Goal: Navigation & Orientation: Understand site structure

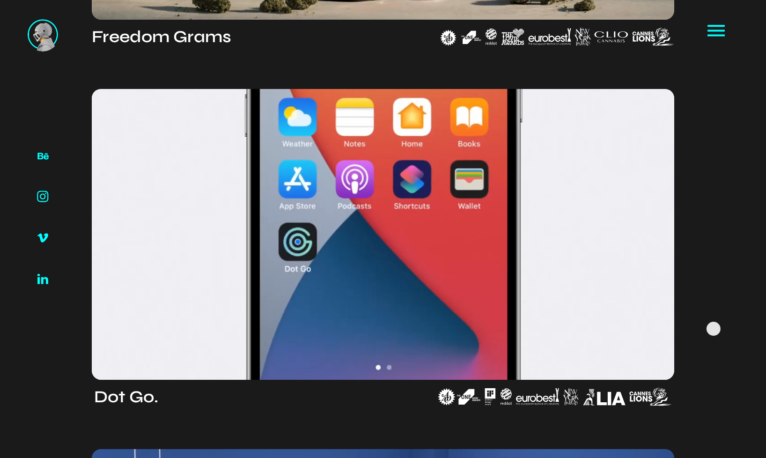
scroll to position [738, 0]
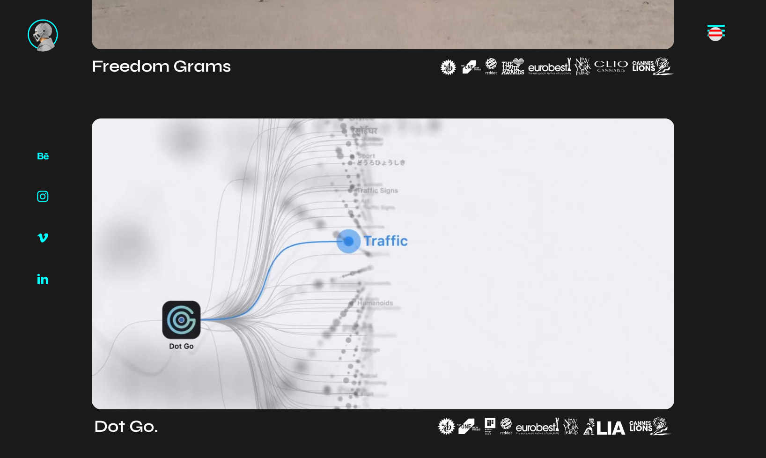
click at [716, 34] on icon at bounding box center [716, 30] width 23 height 23
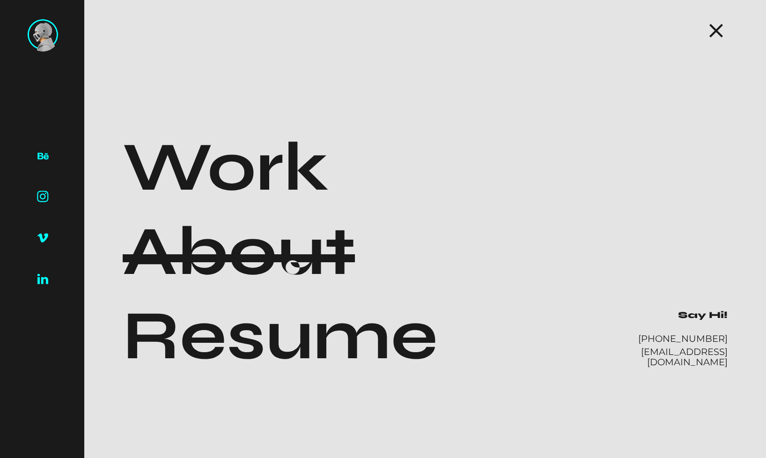
click at [293, 267] on h1 "About" at bounding box center [239, 252] width 232 height 84
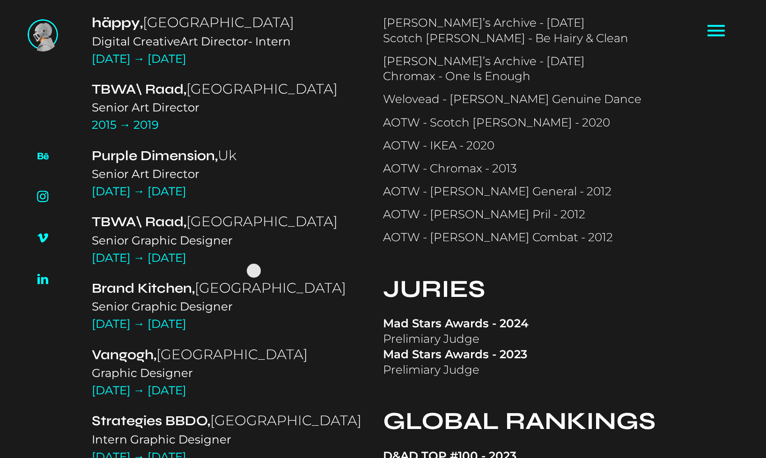
scroll to position [1101, 0]
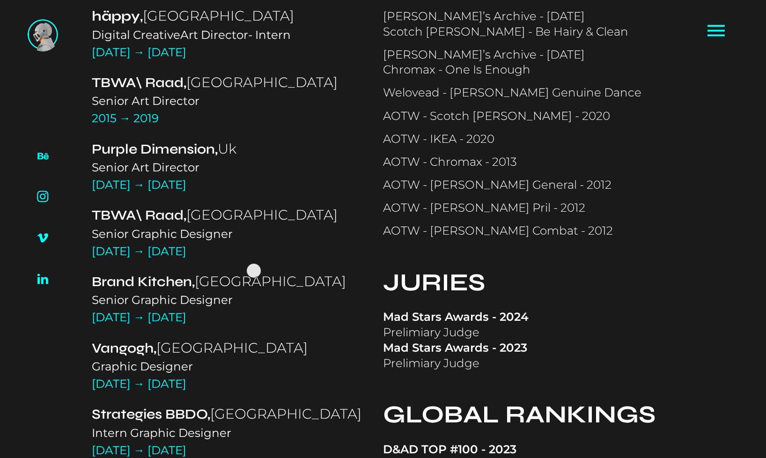
click at [254, 310] on div "[DATE] → [DATE]" at bounding box center [236, 317] width 288 height 15
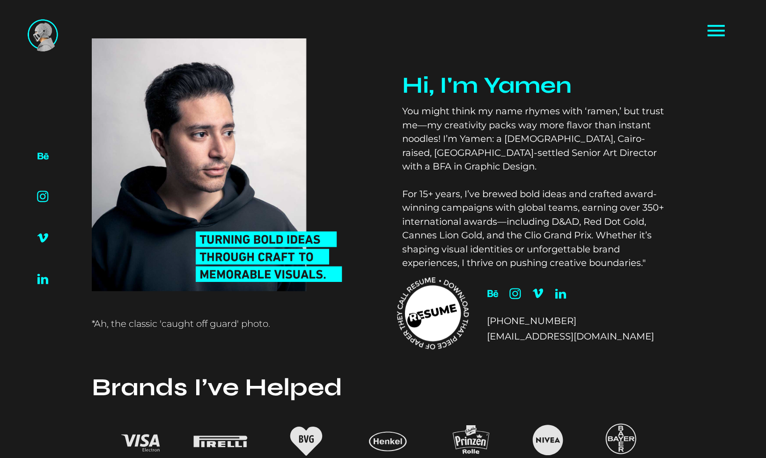
scroll to position [3, 0]
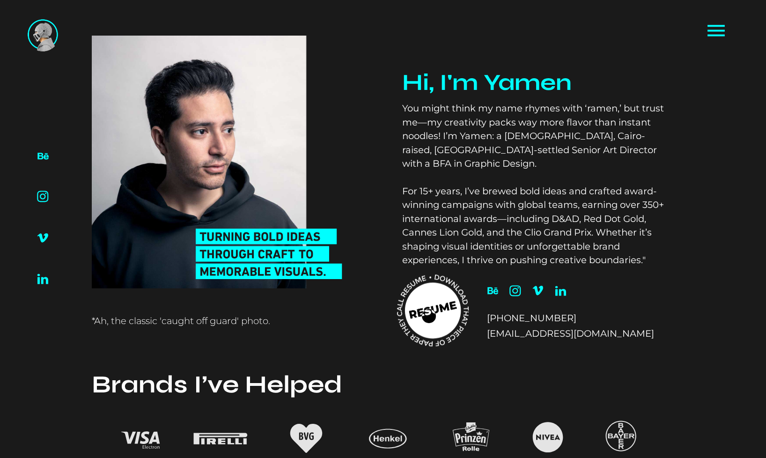
click at [429, 316] on icon at bounding box center [433, 310] width 56 height 56
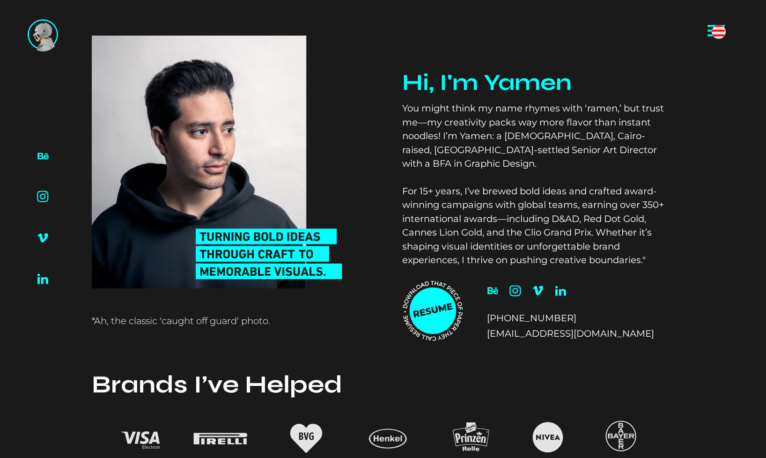
click at [719, 32] on icon at bounding box center [716, 30] width 23 height 23
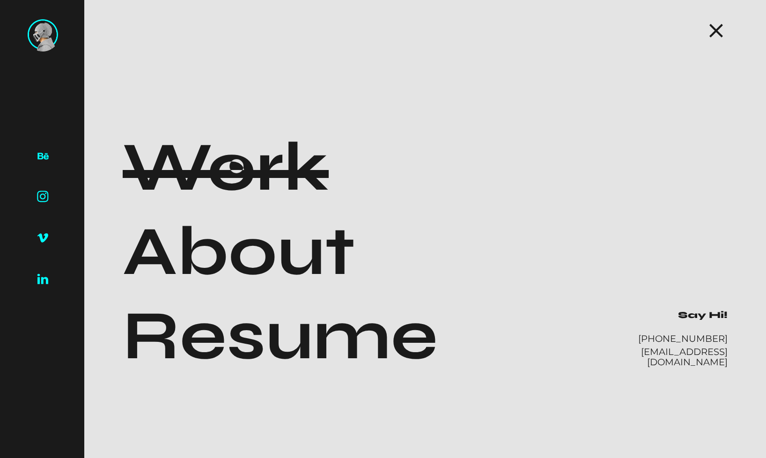
click at [237, 166] on h1 "Work" at bounding box center [226, 168] width 206 height 84
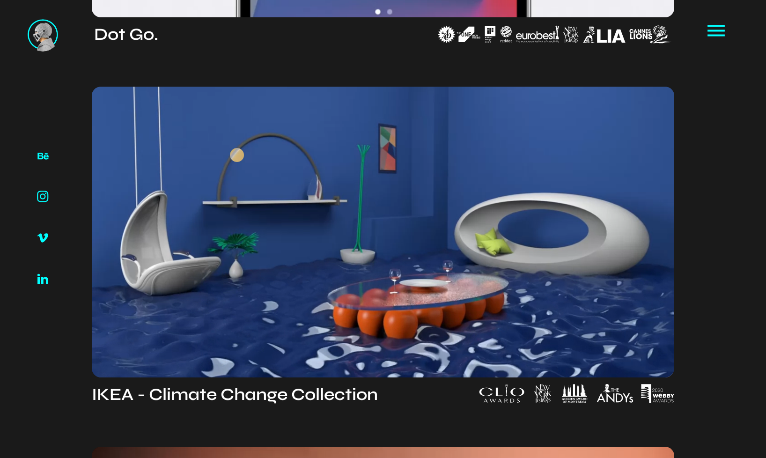
scroll to position [1229, 0]
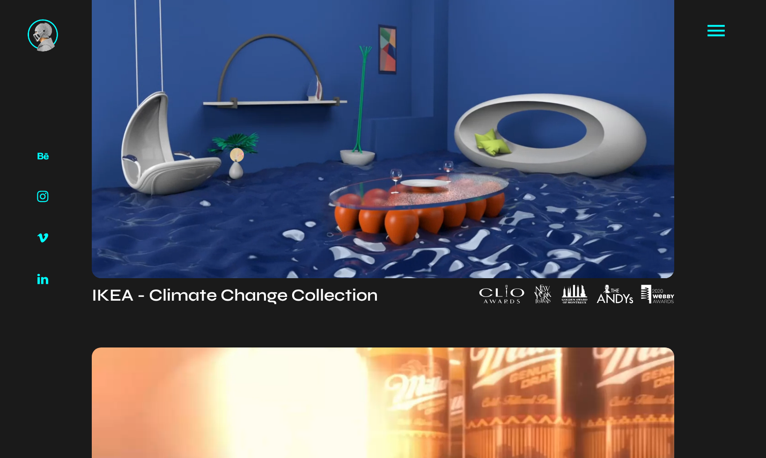
click at [237, 155] on video at bounding box center [383, 132] width 583 height 291
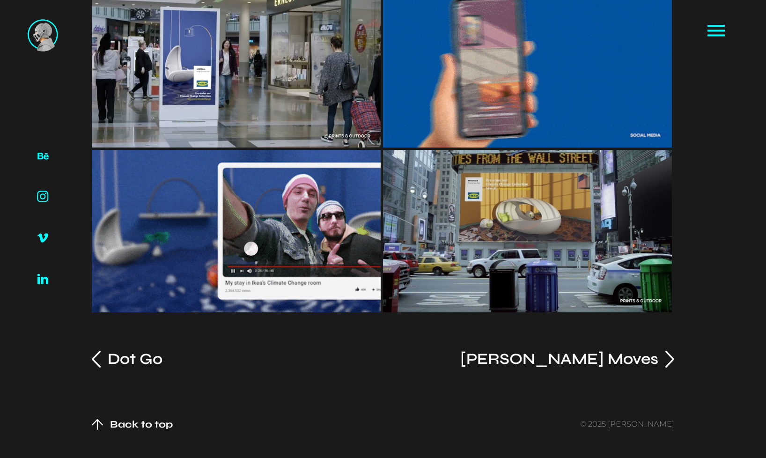
scroll to position [1331, 0]
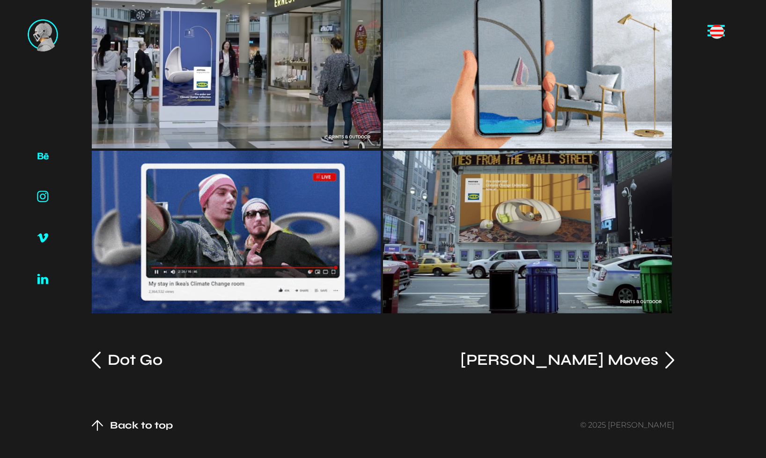
click at [717, 32] on icon at bounding box center [716, 30] width 23 height 23
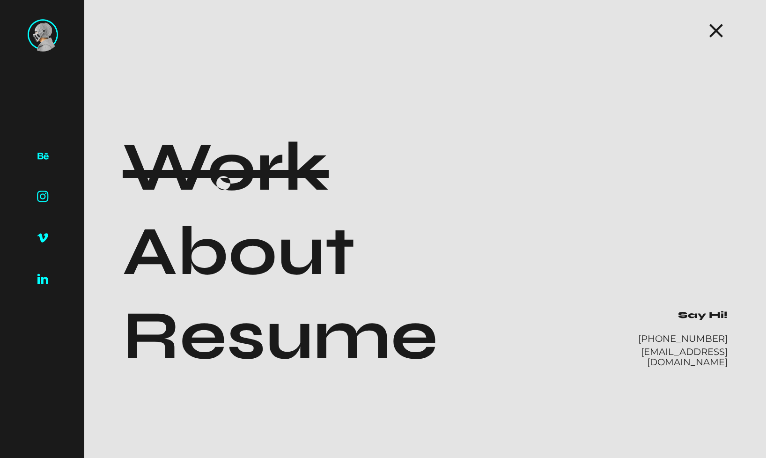
click at [223, 183] on h1 "Work" at bounding box center [226, 168] width 206 height 84
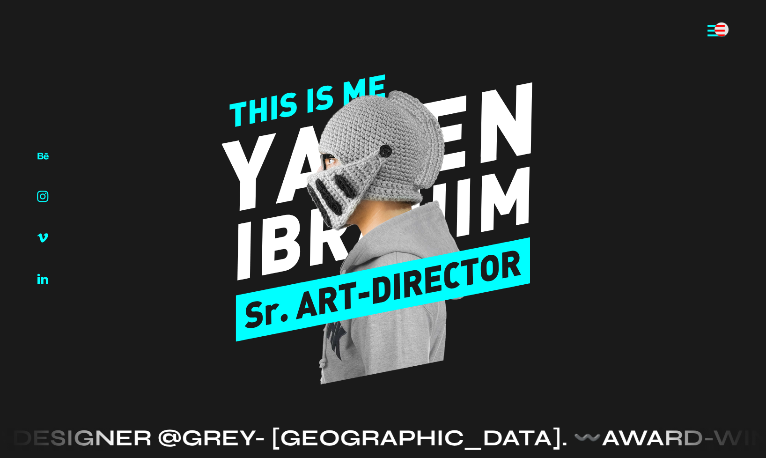
click at [722, 30] on icon at bounding box center [716, 30] width 23 height 23
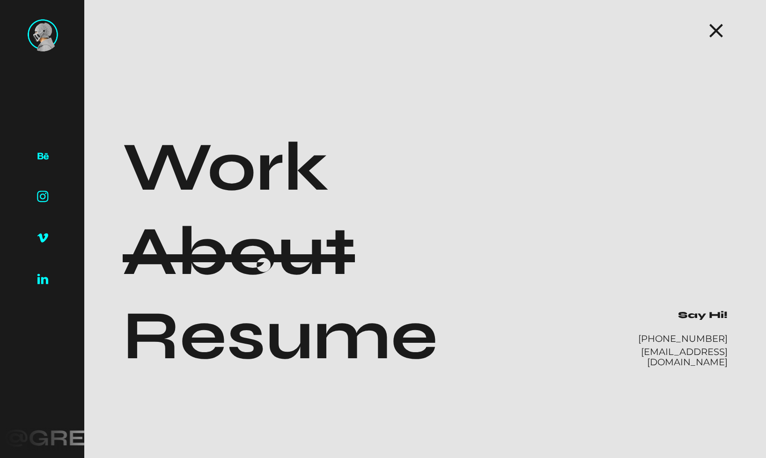
click at [264, 265] on h1 "About" at bounding box center [239, 252] width 232 height 84
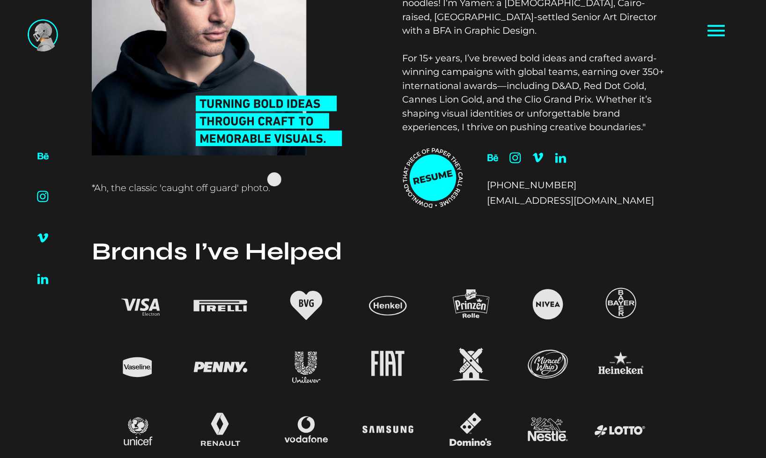
scroll to position [89, 0]
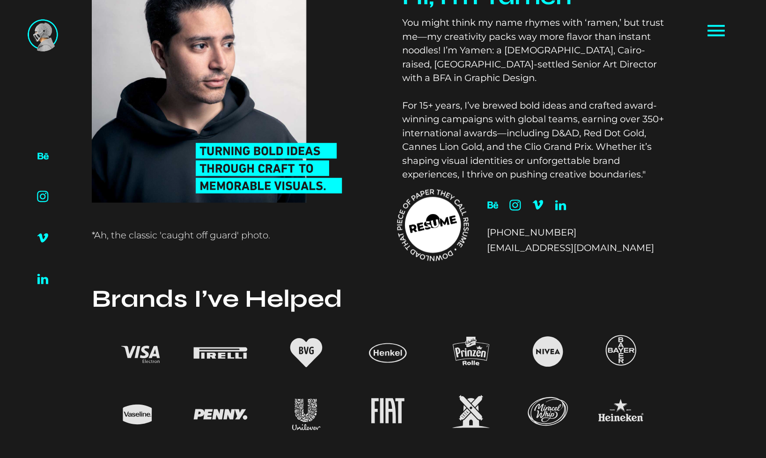
click at [433, 221] on icon at bounding box center [433, 225] width 56 height 56
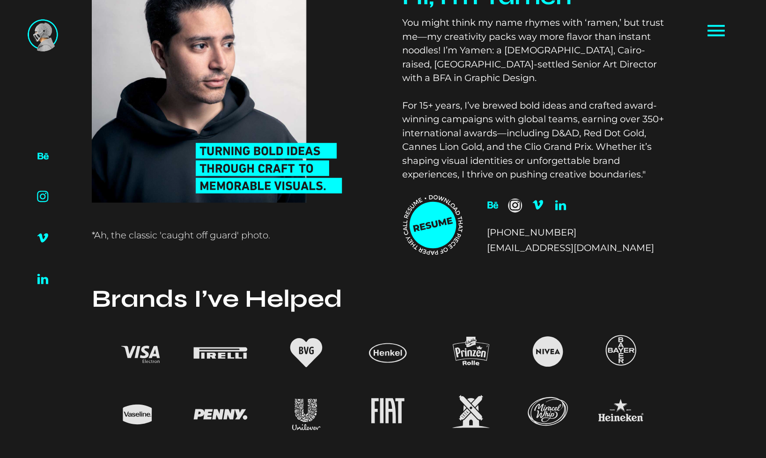
click at [515, 206] on img at bounding box center [516, 206] width 12 height 12
click at [564, 208] on img at bounding box center [561, 205] width 12 height 11
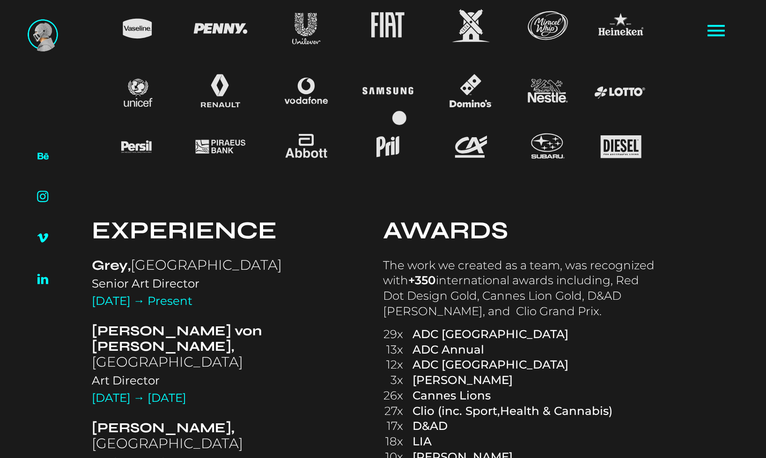
scroll to position [610, 0]
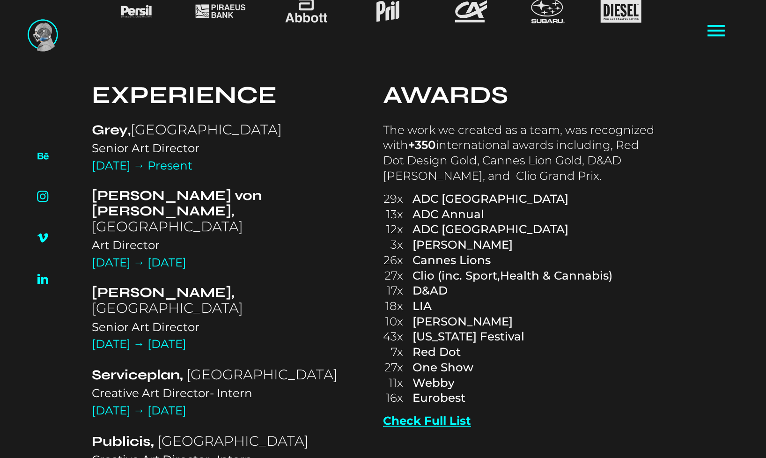
click at [44, 35] on img at bounding box center [43, 35] width 30 height 32
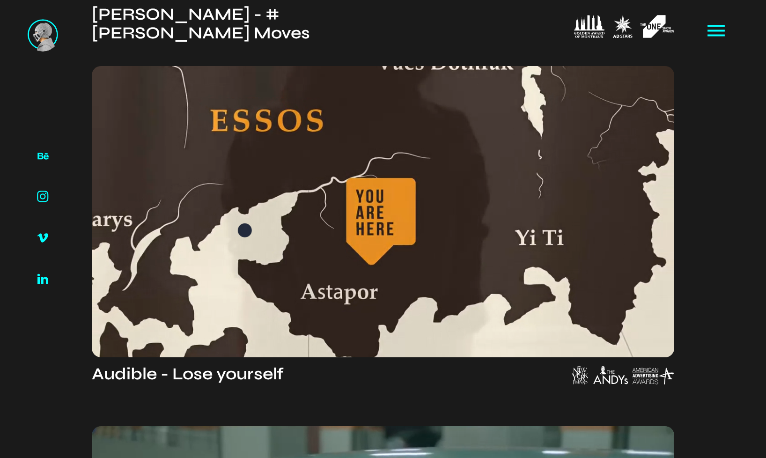
scroll to position [1871, 0]
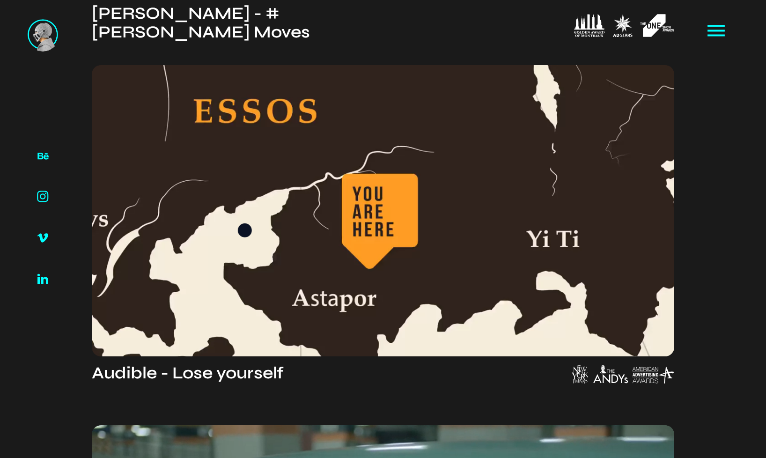
click at [245, 230] on video at bounding box center [383, 210] width 583 height 291
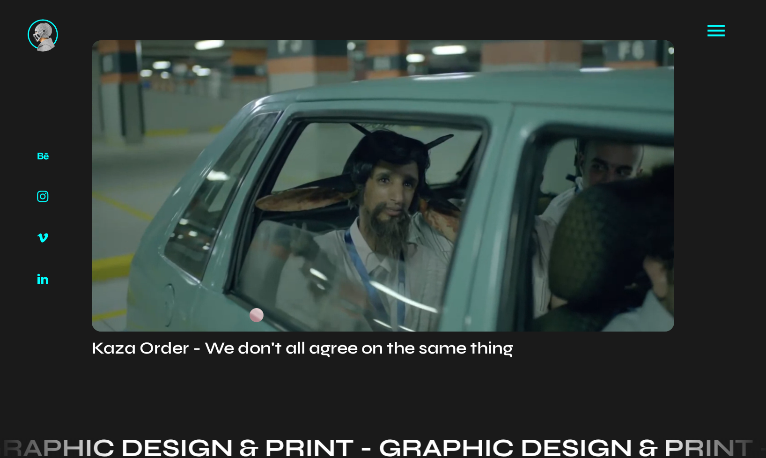
scroll to position [2287, 0]
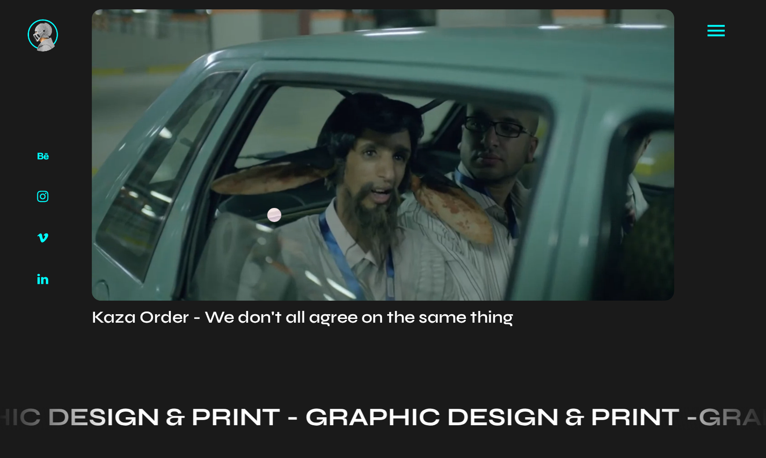
click at [274, 215] on video at bounding box center [383, 154] width 583 height 291
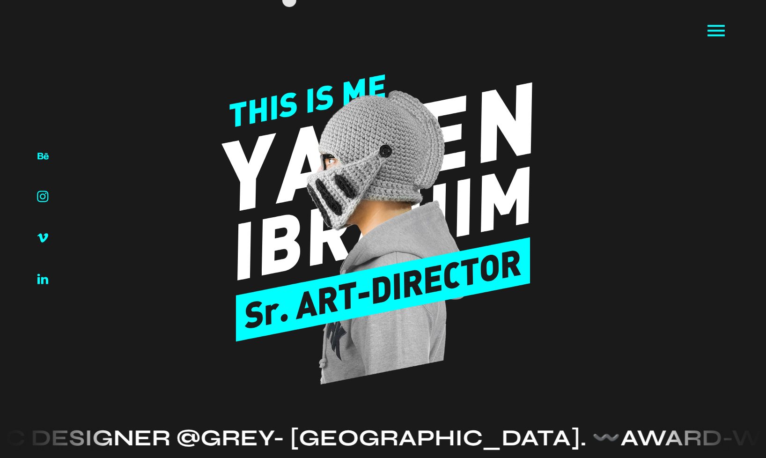
scroll to position [0, 0]
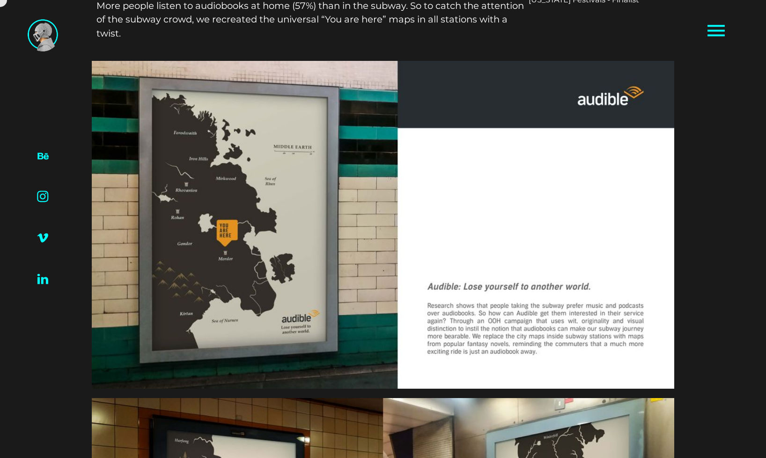
scroll to position [192, 0]
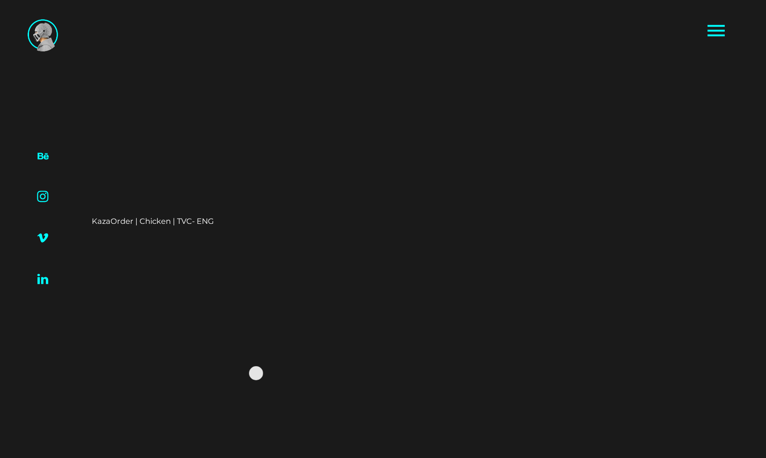
scroll to position [767, 0]
